Goal: Navigation & Orientation: Find specific page/section

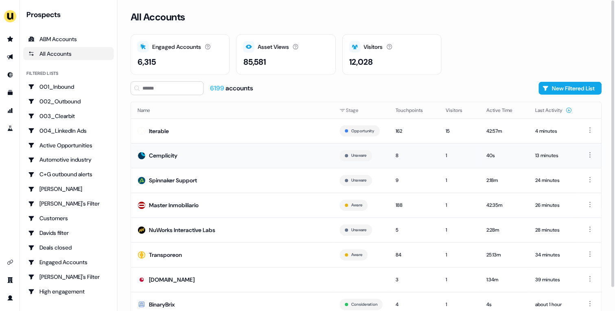
scroll to position [25, 0]
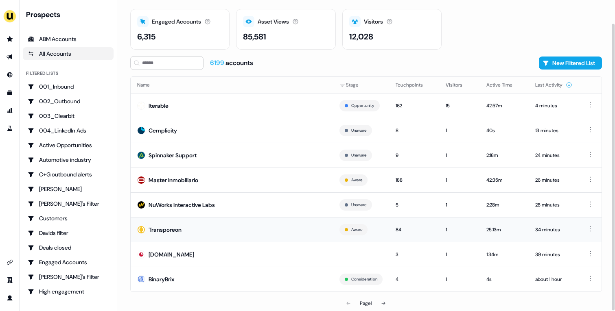
click at [260, 227] on td "Transporeon" at bounding box center [232, 229] width 202 height 25
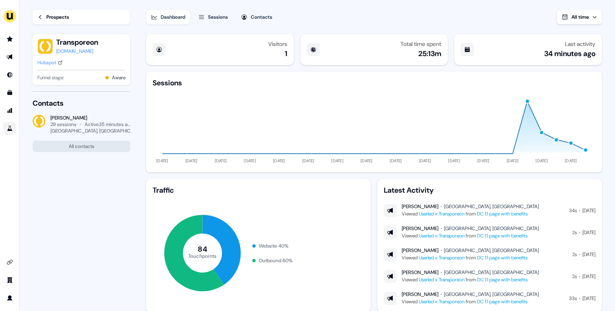
click at [8, 124] on link "Go to experiments" at bounding box center [9, 128] width 13 height 13
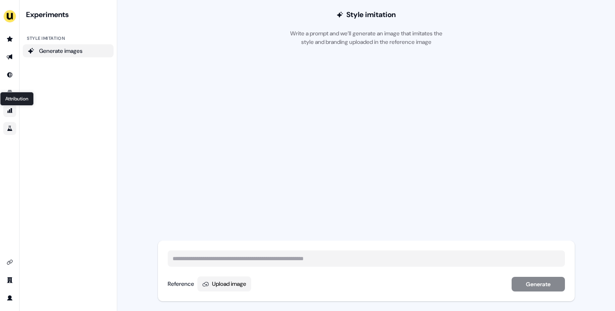
click at [10, 110] on icon "Go to attribution" at bounding box center [9, 110] width 5 height 5
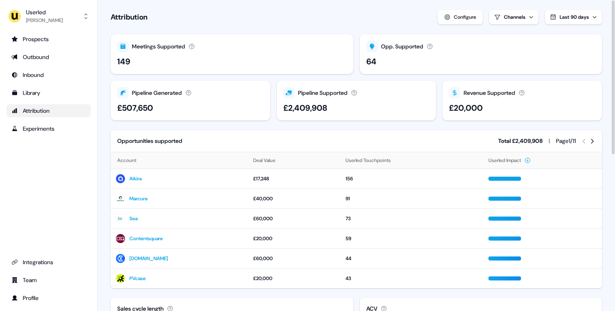
click at [59, 32] on div "Userled [PERSON_NAME] Prospects Outbound Inbound Library Attribution Experiment…" at bounding box center [49, 155] width 98 height 311
click at [60, 38] on div "Prospects" at bounding box center [48, 39] width 74 height 8
